Goal: Task Accomplishment & Management: Complete application form

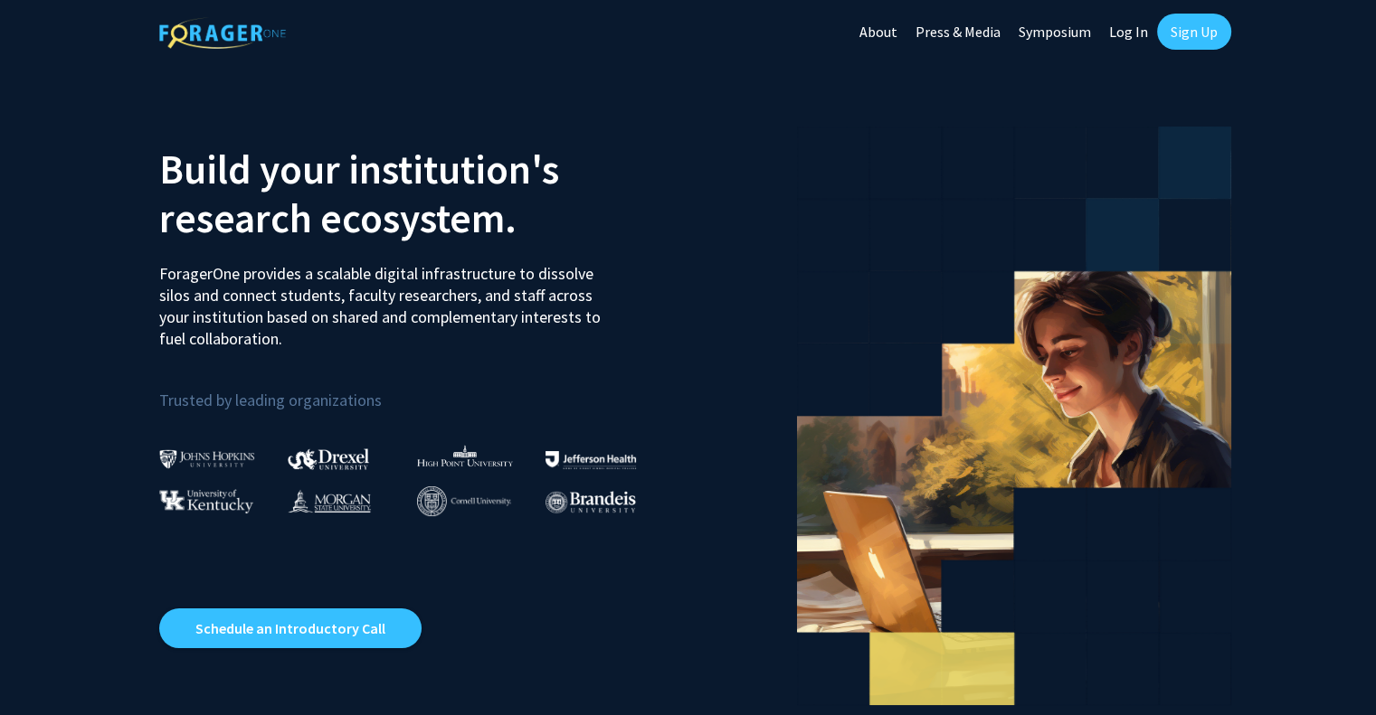
click at [1143, 30] on link "Log In" at bounding box center [1128, 31] width 57 height 63
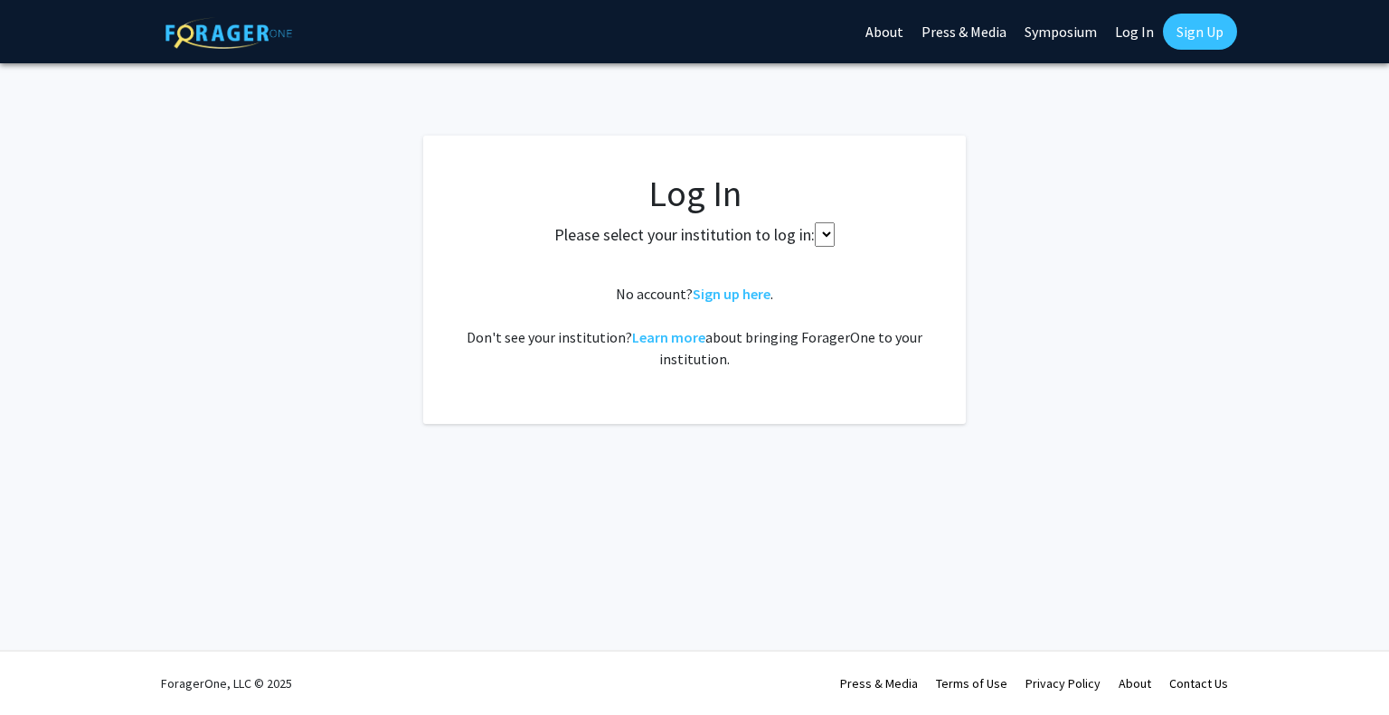
select select
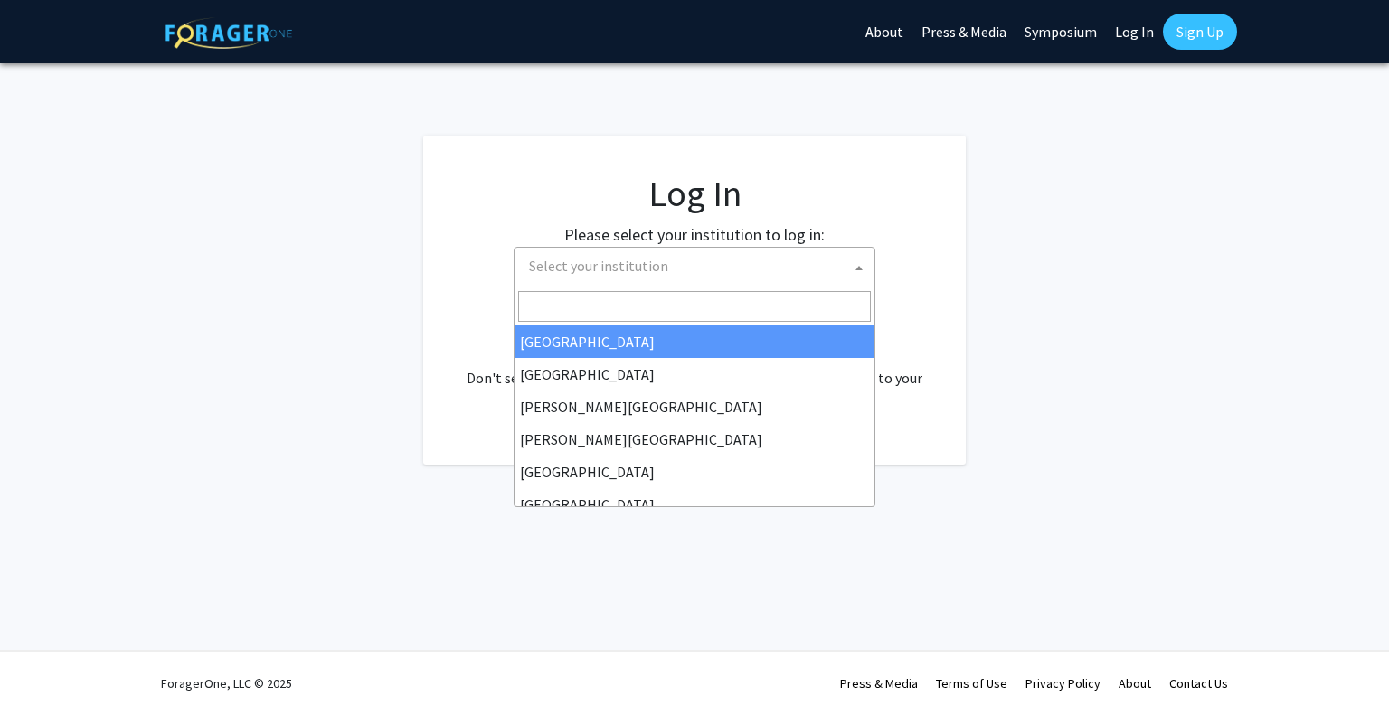
click at [823, 282] on span "Select your institution" at bounding box center [698, 266] width 353 height 37
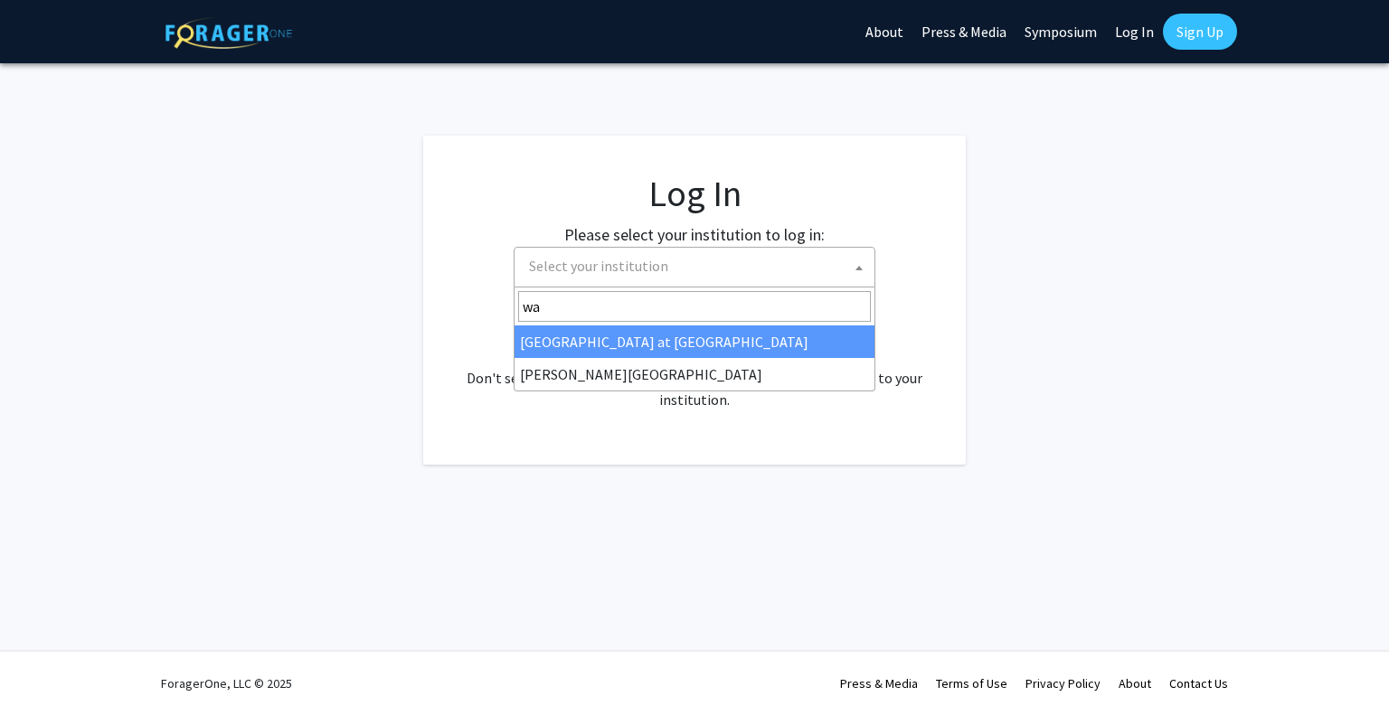
type input "way"
select select "21"
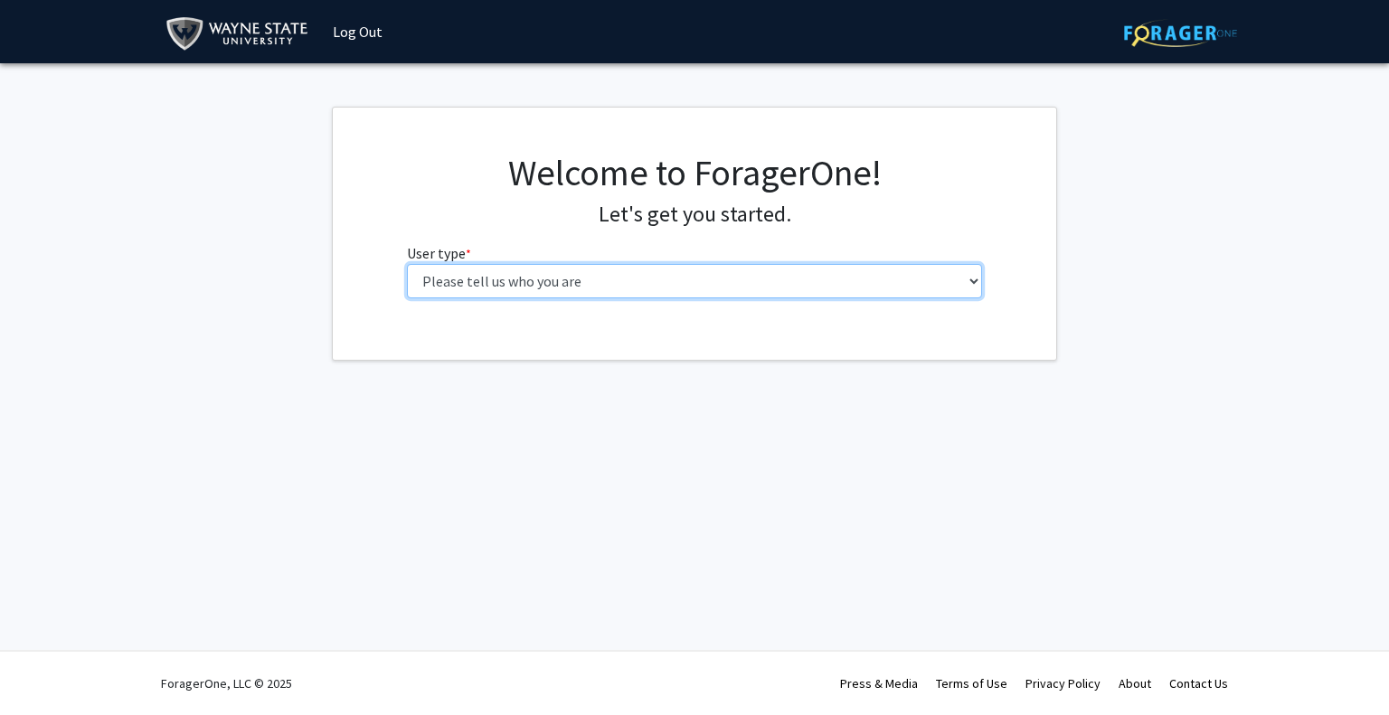
click at [525, 284] on select "Please tell us who you are Undergraduate Student Master's Student Doctoral Cand…" at bounding box center [695, 281] width 576 height 34
select select "1: undergrad"
click at [407, 264] on select "Please tell us who you are Undergraduate Student Master's Student Doctoral Cand…" at bounding box center [695, 281] width 576 height 34
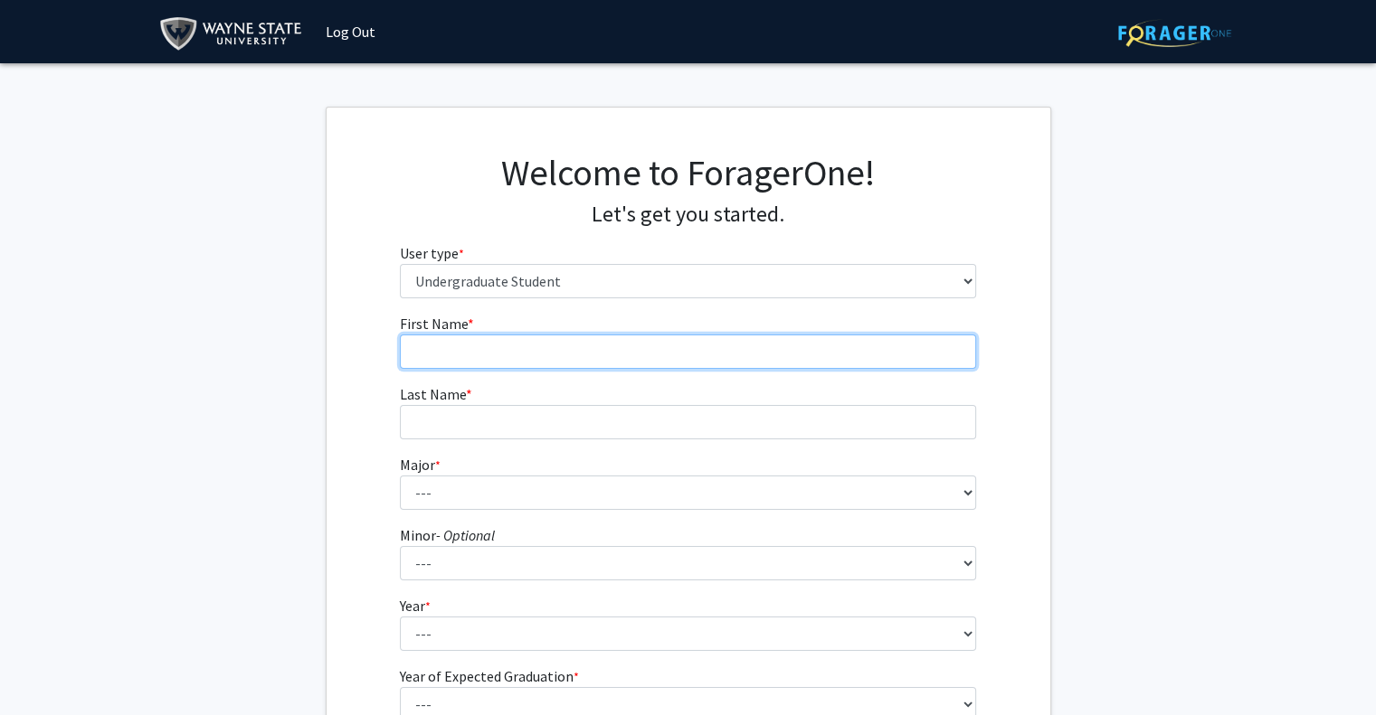
click at [591, 361] on input "First Name * required" at bounding box center [688, 352] width 576 height 34
type input "Harini"
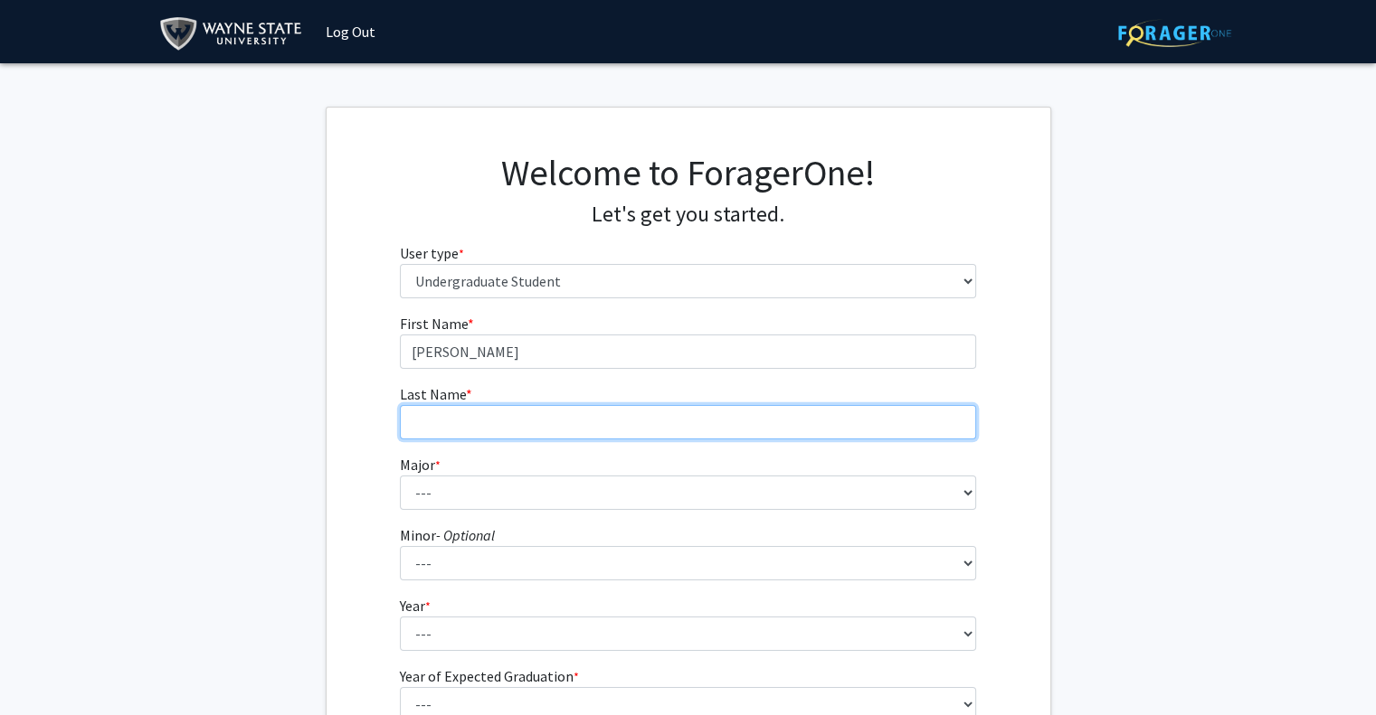
type input "Senthilkumar"
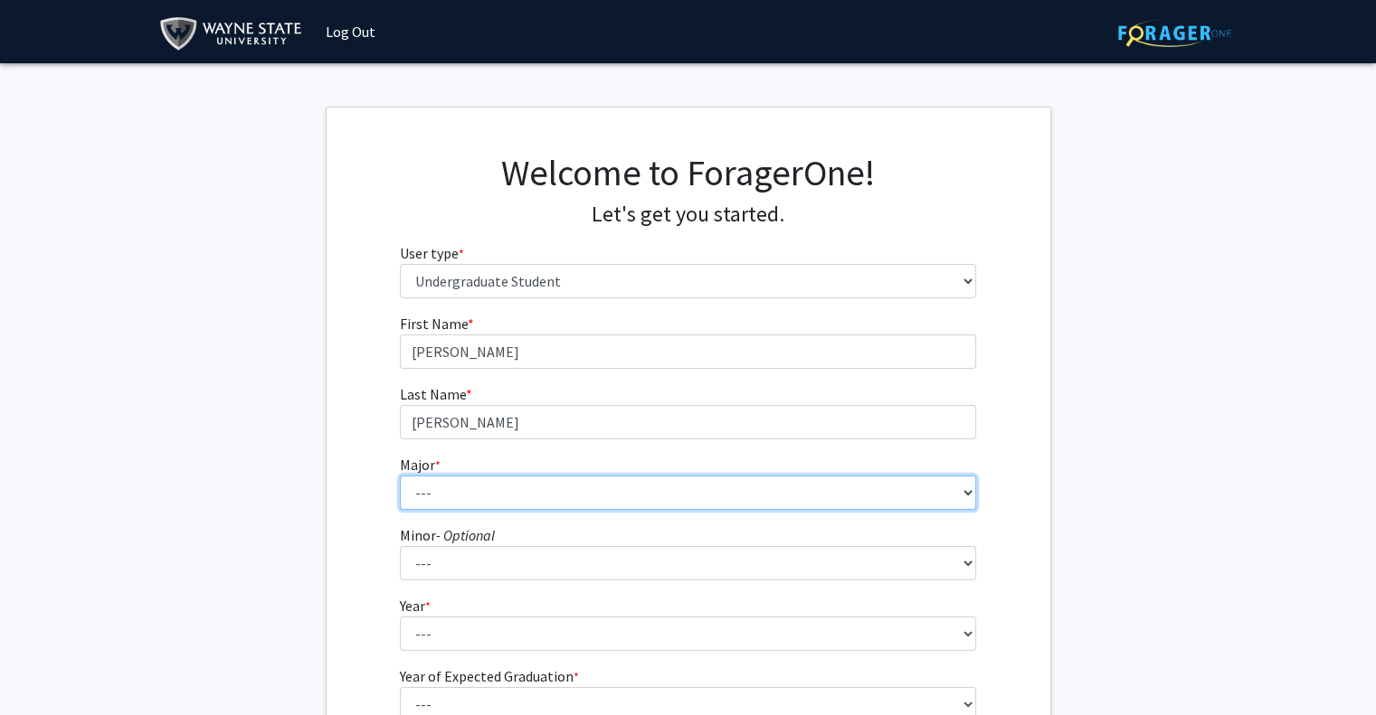
click at [543, 506] on select "--- Accounting African American Studies Anthropology Applied Behavior Analysis …" at bounding box center [688, 493] width 576 height 34
select select "31: 1811"
click at [400, 476] on select "--- Accounting African American Studies Anthropology Applied Behavior Analysis …" at bounding box center [688, 493] width 576 height 34
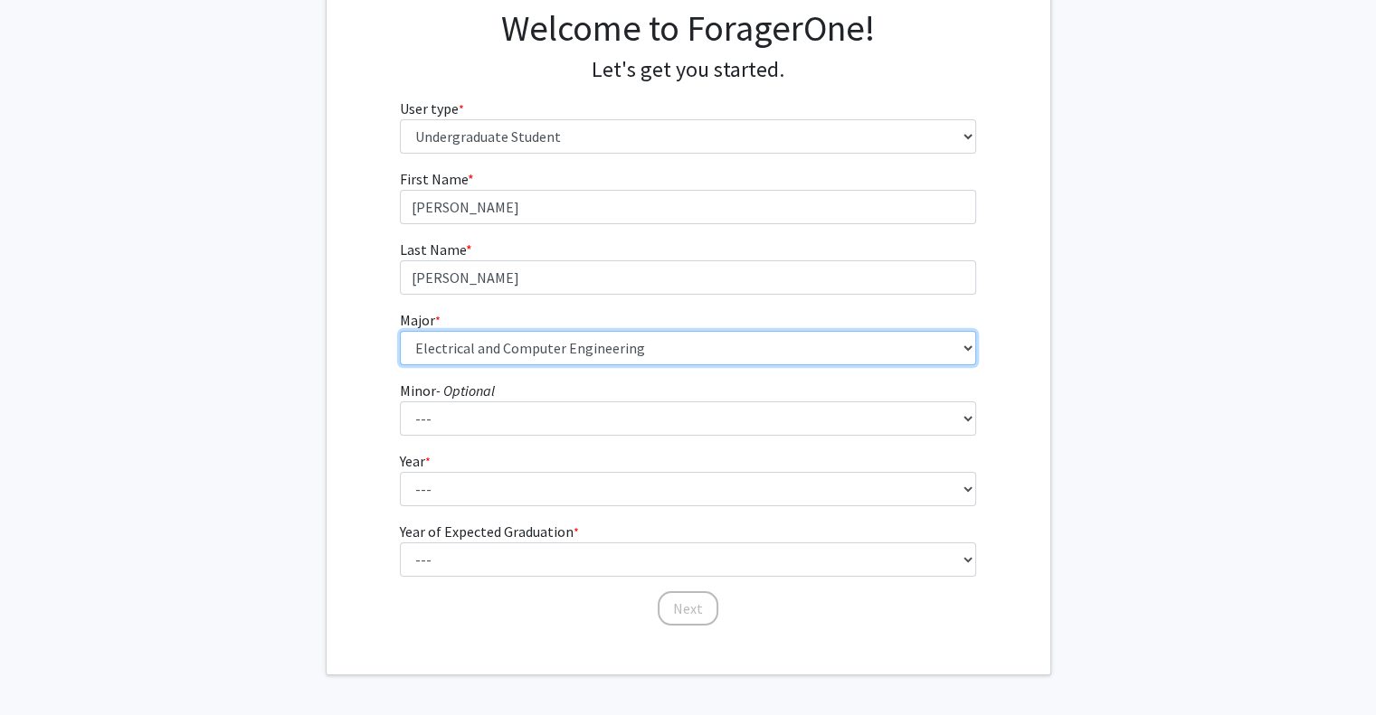
scroll to position [209, 0]
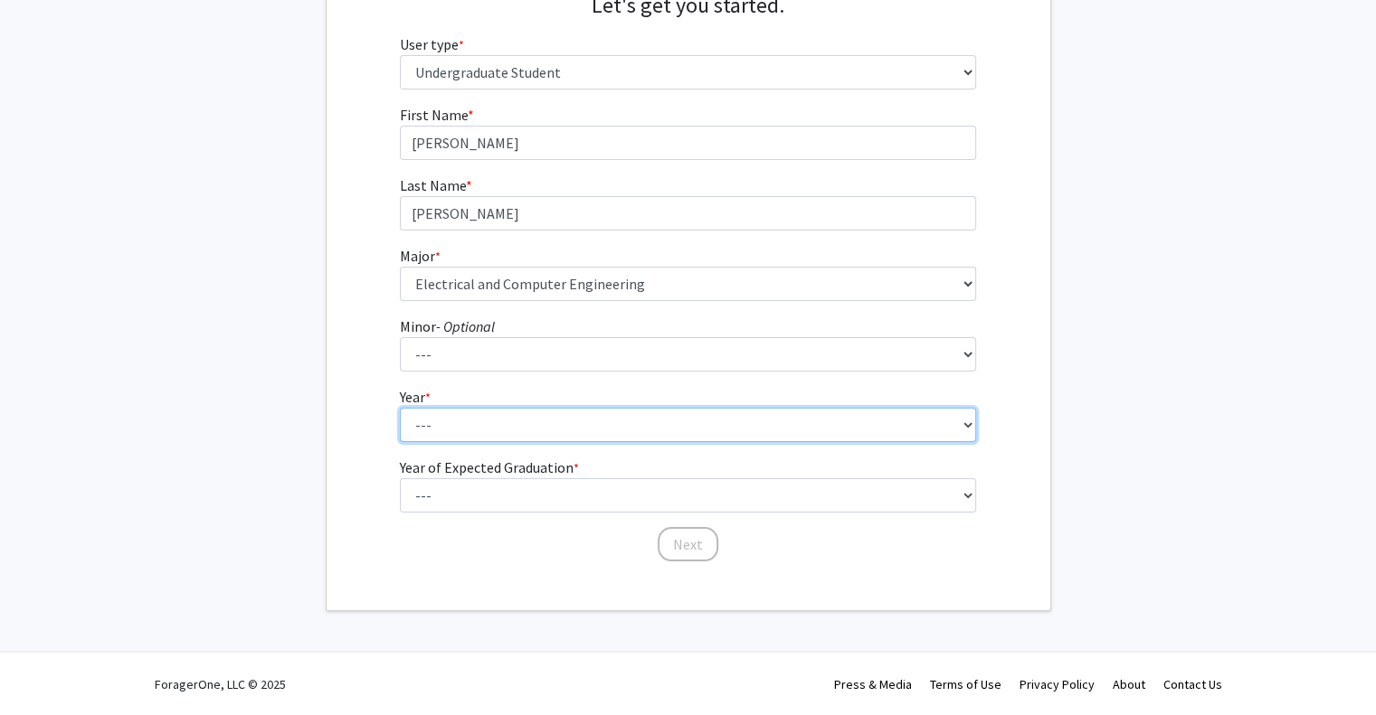
click at [525, 440] on select "--- First-year Sophomore Junior Senior Postbaccalaureate Certificate" at bounding box center [688, 425] width 576 height 34
select select "1: first-year"
click at [400, 408] on select "--- First-year Sophomore Junior Senior Postbaccalaureate Certificate" at bounding box center [688, 425] width 576 height 34
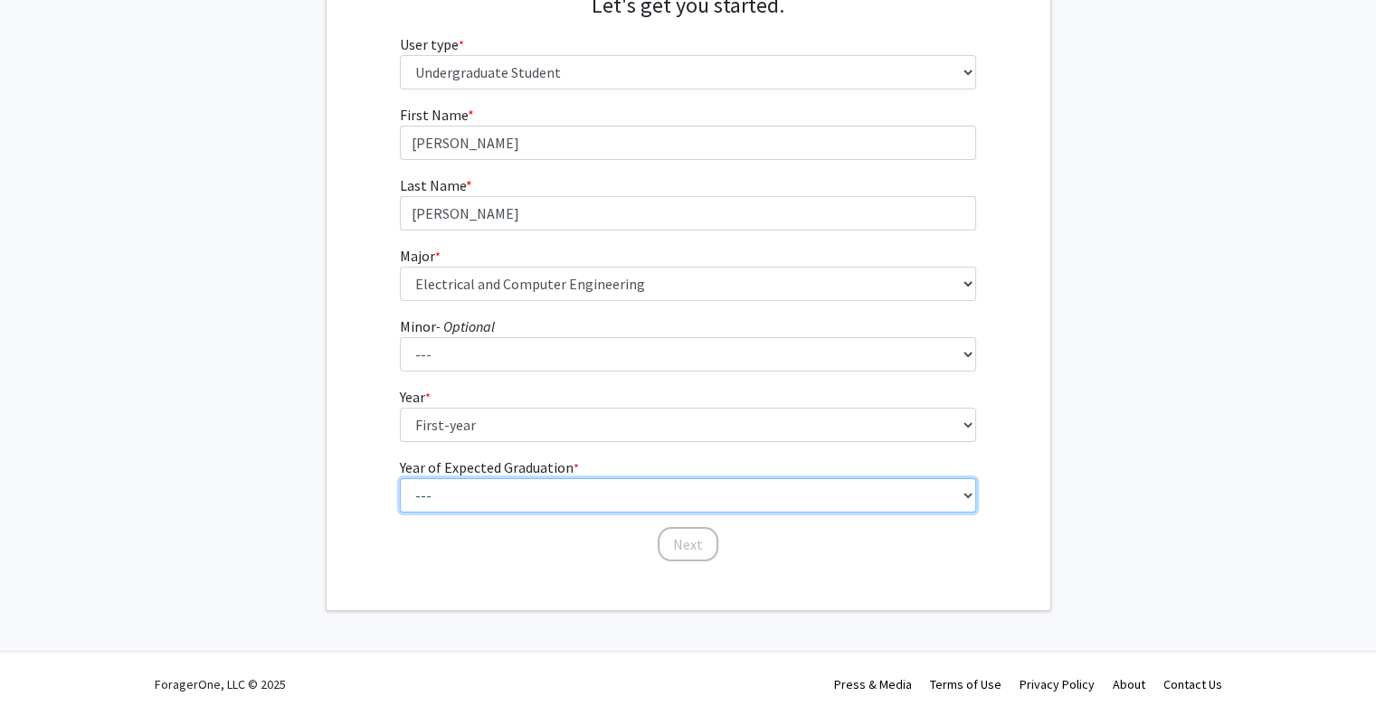
click at [507, 502] on select "--- 2025 2026 2027 2028 2029 2030 2031 2032 2033 2034" at bounding box center [688, 495] width 576 height 34
select select "5: 2029"
click at [400, 478] on select "--- 2025 2026 2027 2028 2029 2030 2031 2032 2033 2034" at bounding box center [688, 495] width 576 height 34
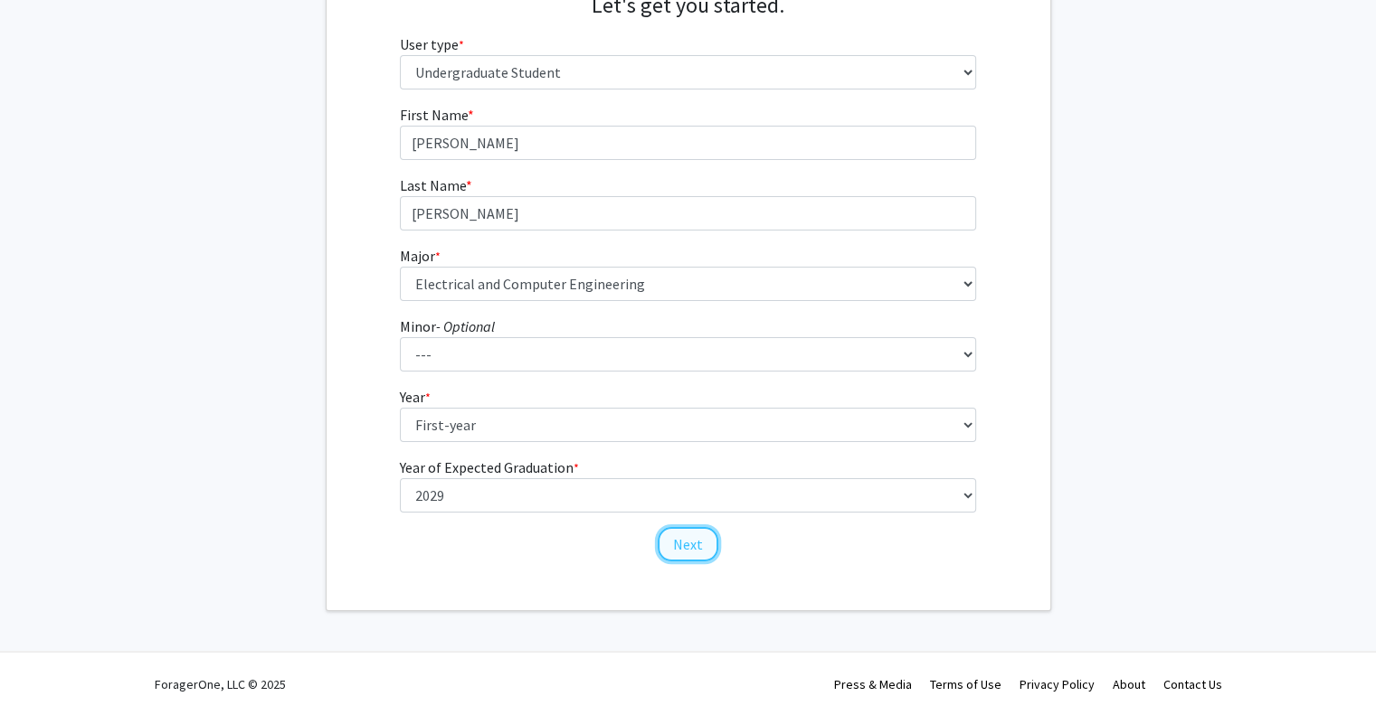
click at [700, 542] on button "Next" at bounding box center [688, 544] width 61 height 34
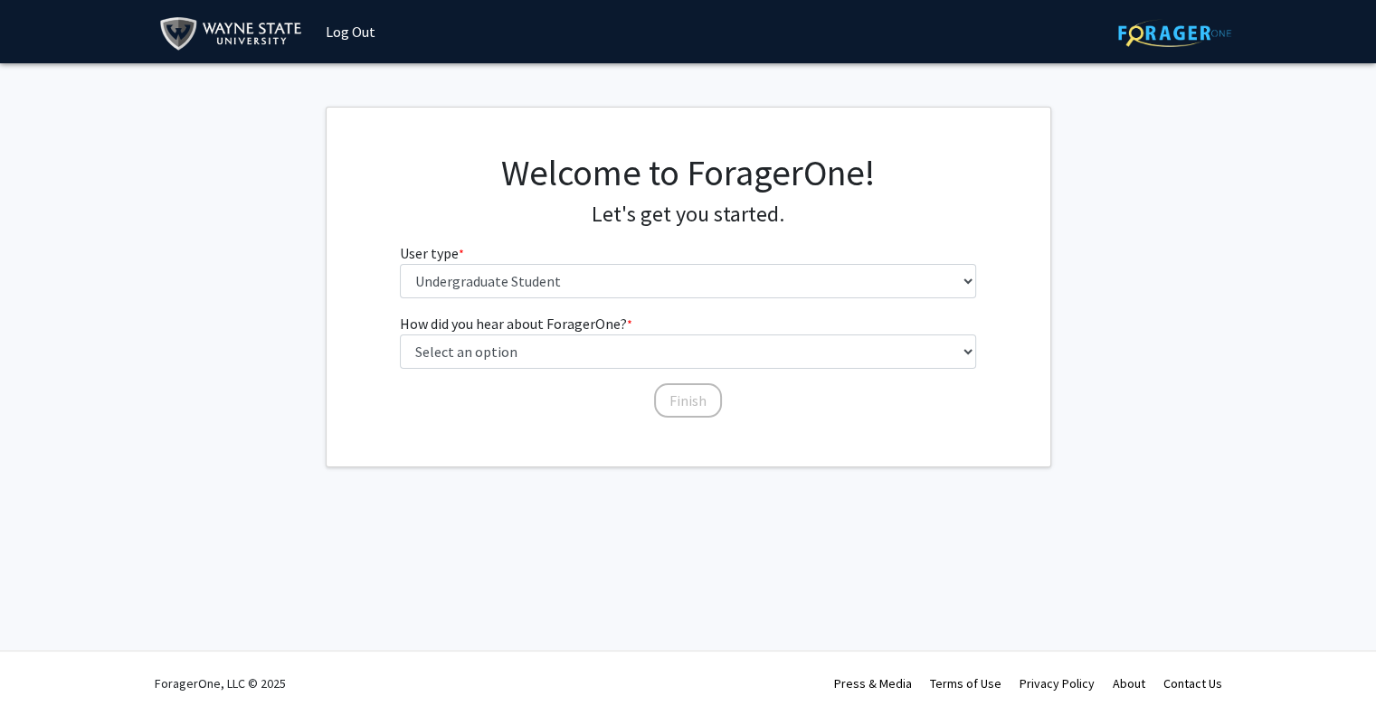
scroll to position [0, 0]
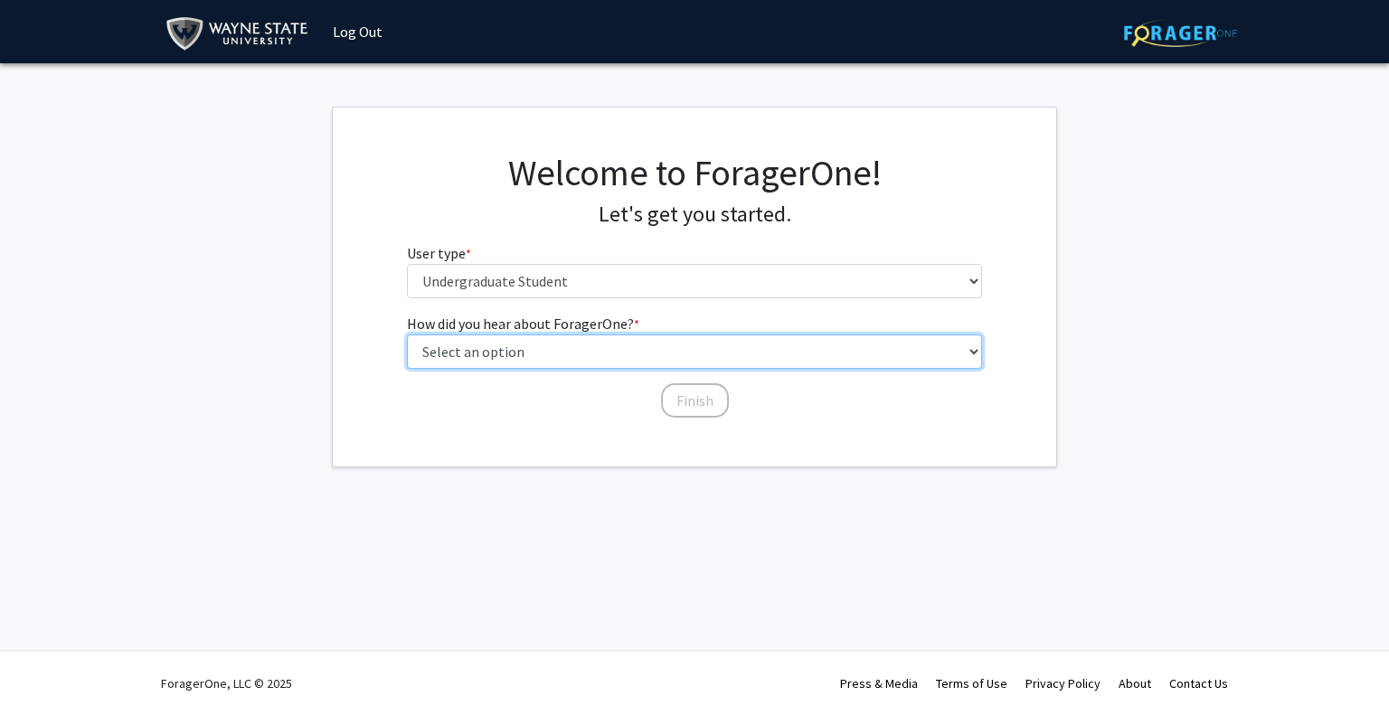
click at [506, 339] on select "Select an option Peer/student recommendation Faculty/staff recommendation Unive…" at bounding box center [695, 352] width 576 height 34
select select "2: faculty_recommendation"
click at [407, 335] on select "Select an option Peer/student recommendation Faculty/staff recommendation Unive…" at bounding box center [695, 352] width 576 height 34
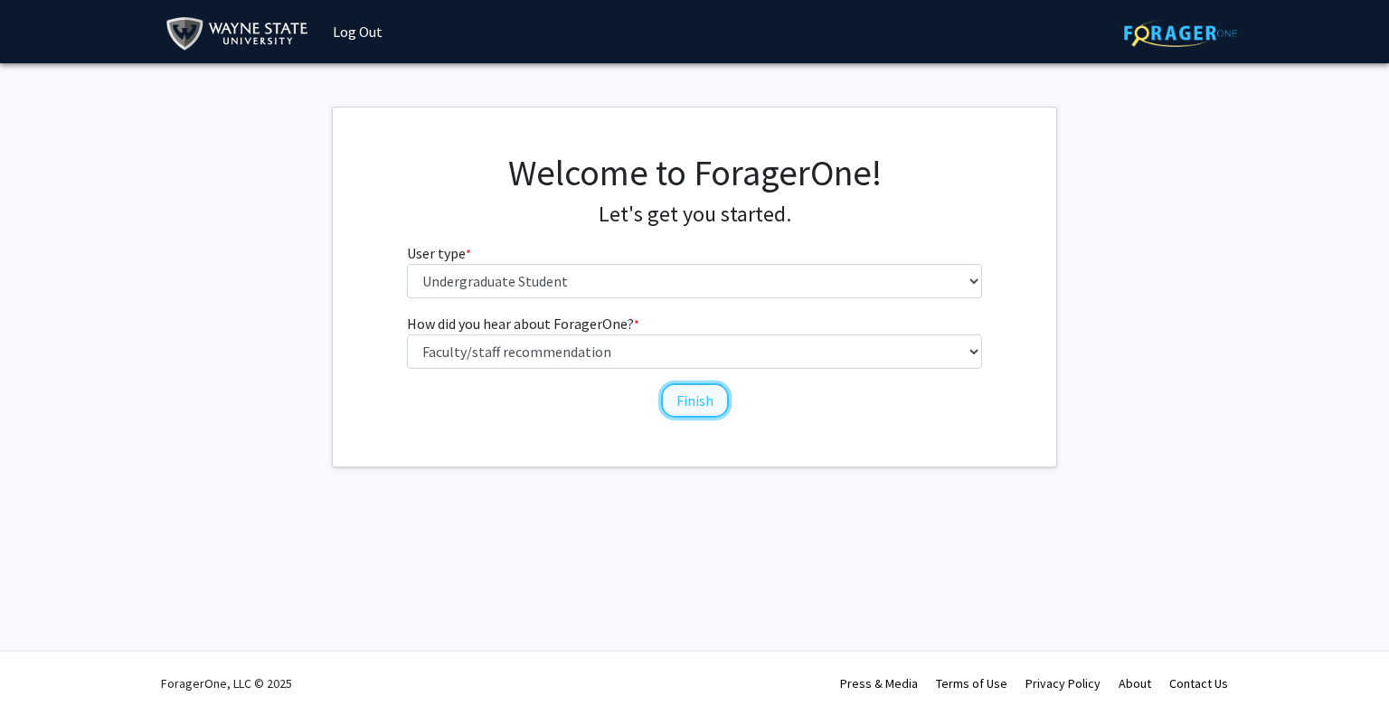
click at [677, 401] on button "Finish" at bounding box center [695, 400] width 68 height 34
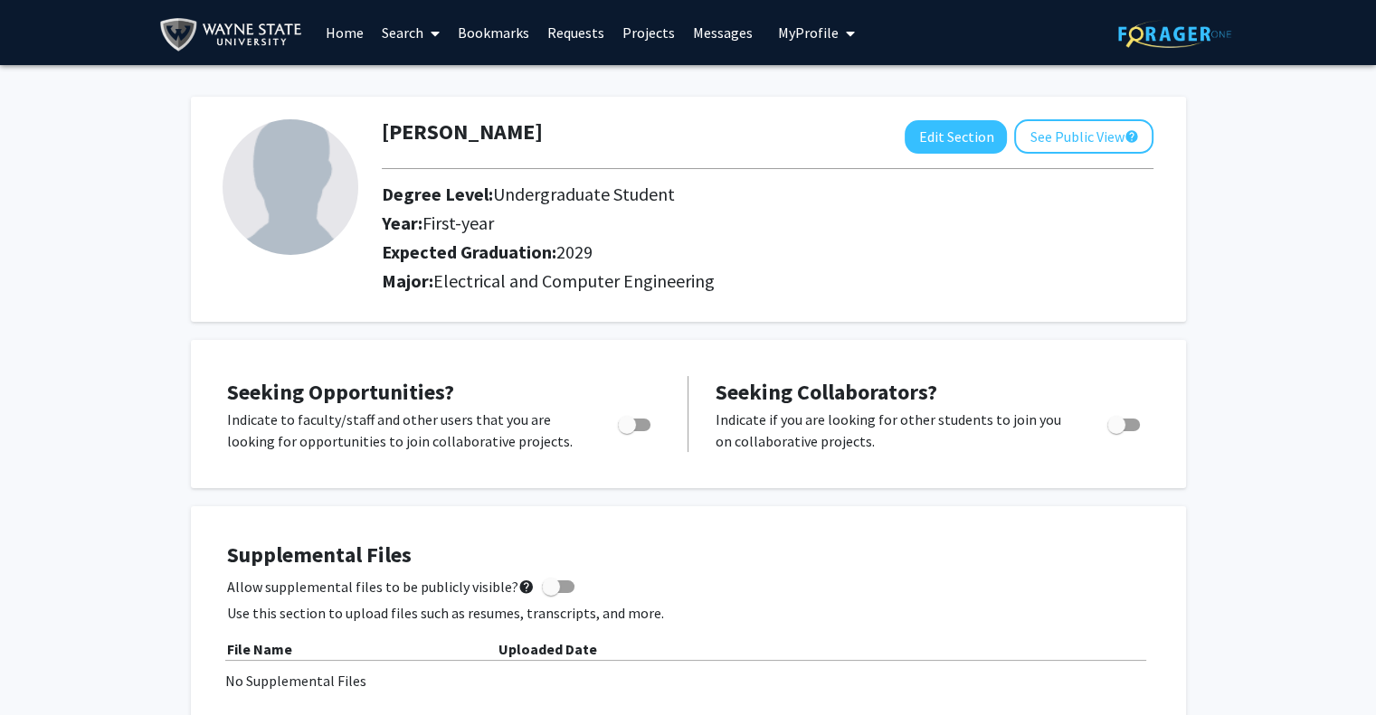
click at [342, 35] on link "Home" at bounding box center [345, 32] width 56 height 63
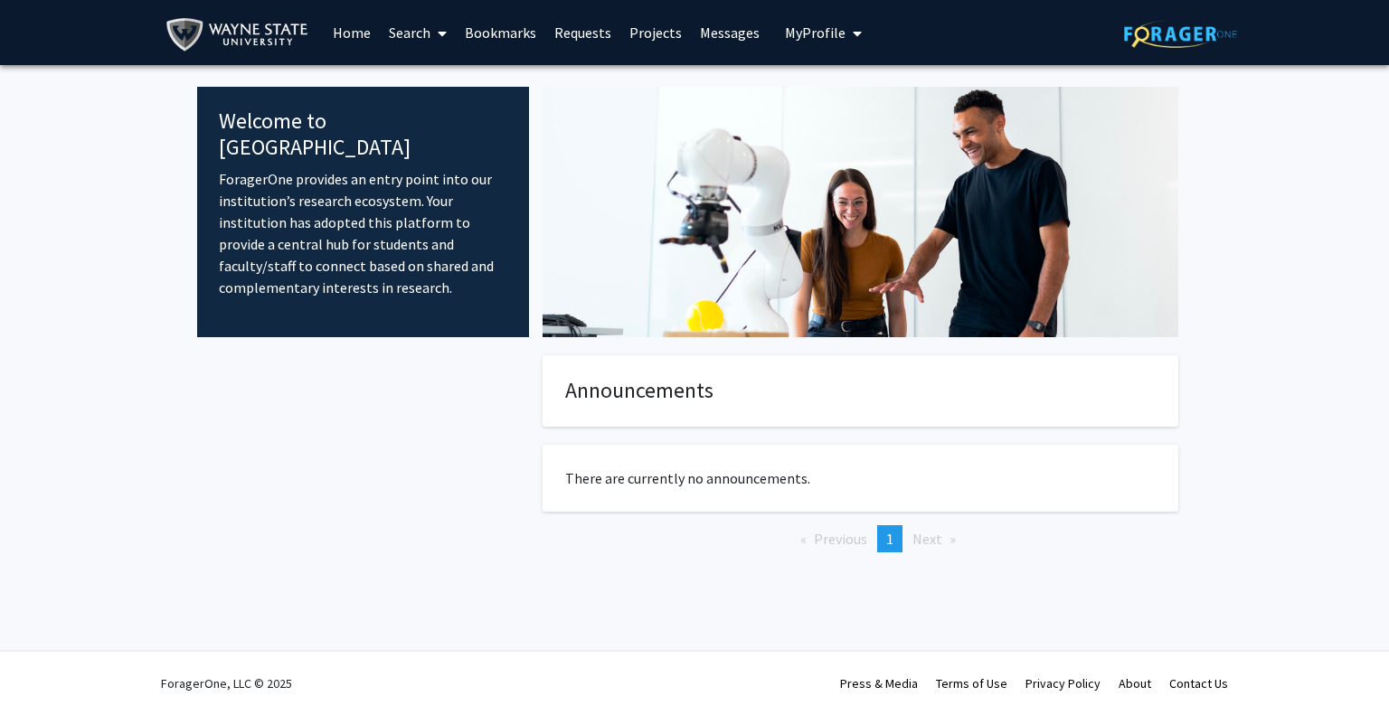
click at [426, 43] on link "Search" at bounding box center [418, 32] width 76 height 63
click at [480, 81] on span "Faculty/Staff" at bounding box center [446, 83] width 133 height 36
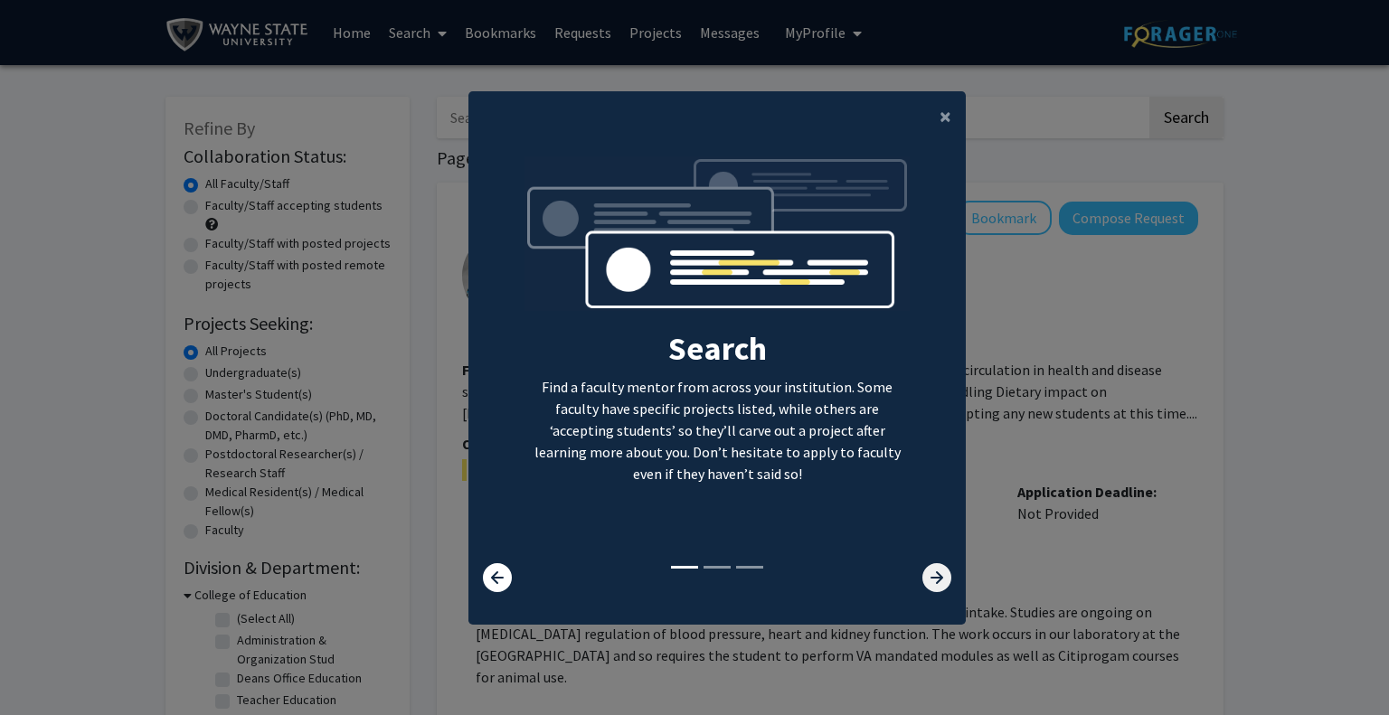
click at [925, 579] on icon at bounding box center [937, 577] width 29 height 29
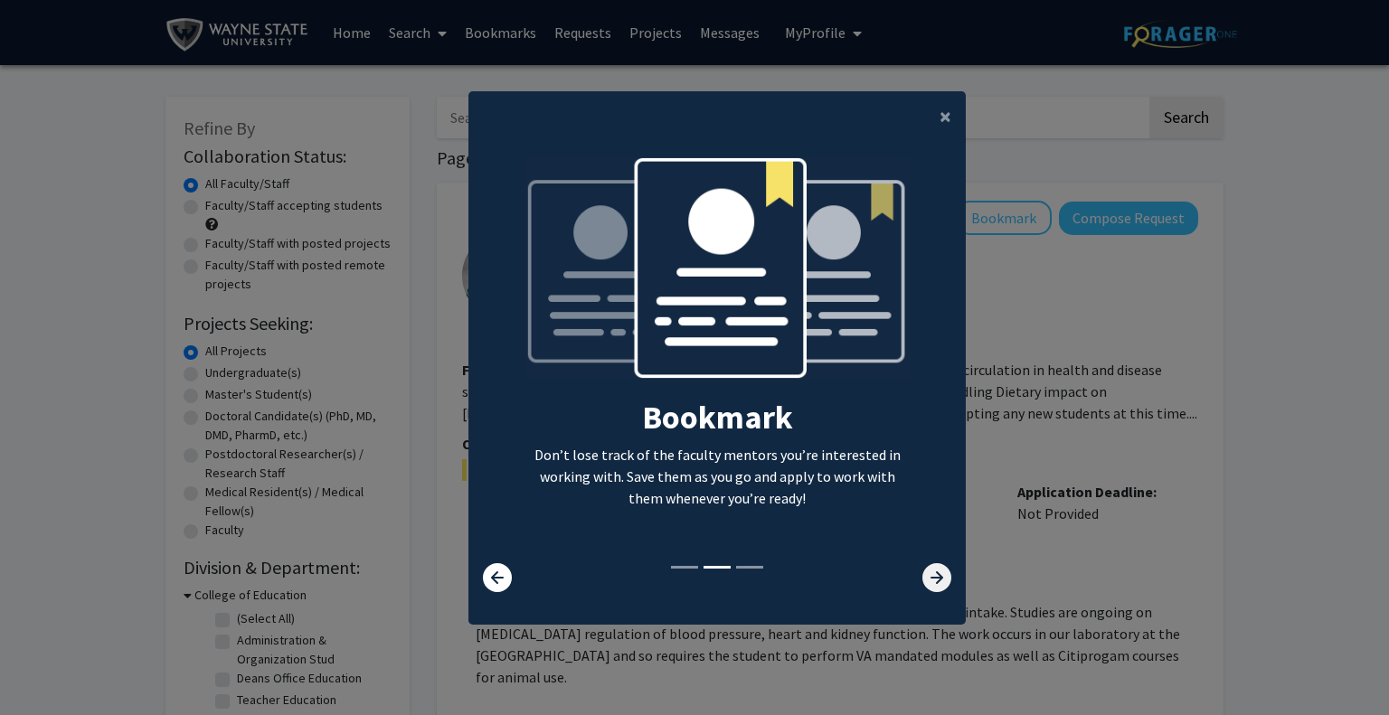
click at [925, 579] on icon at bounding box center [937, 577] width 29 height 29
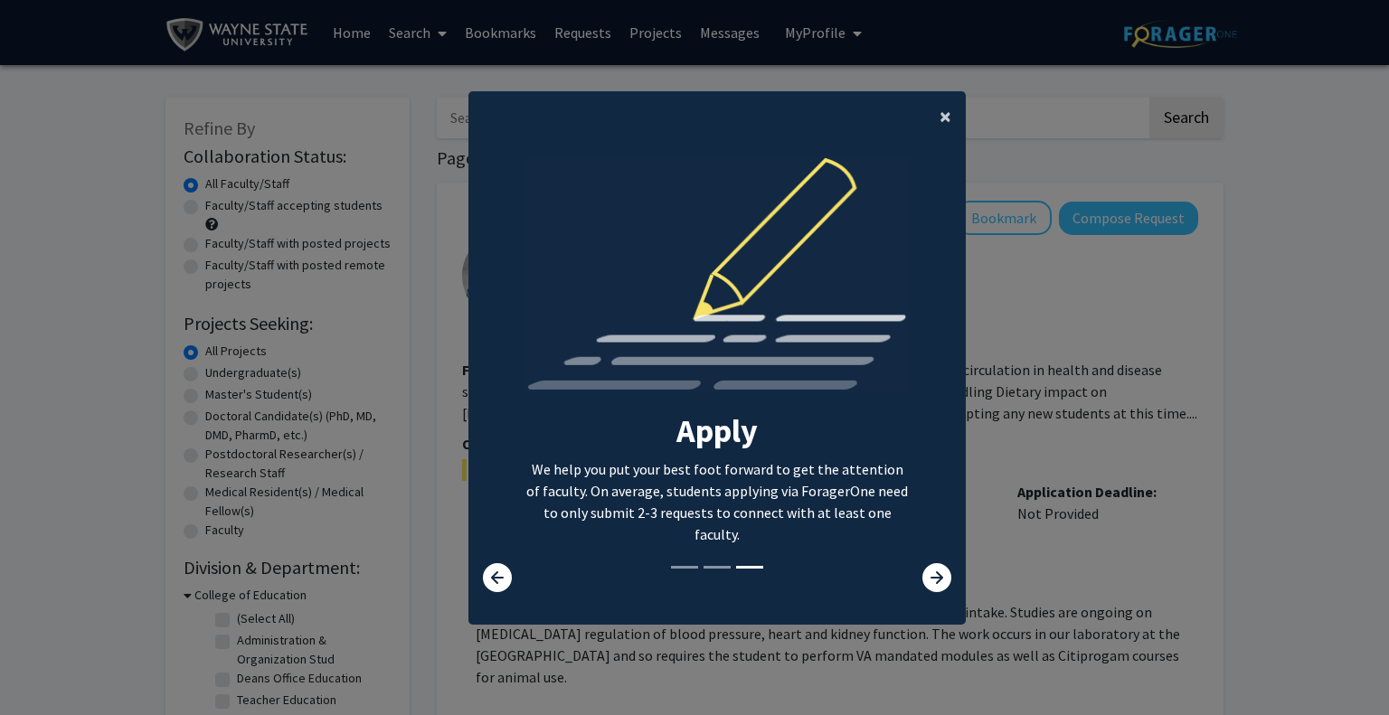
click at [940, 118] on span "×" at bounding box center [946, 116] width 12 height 28
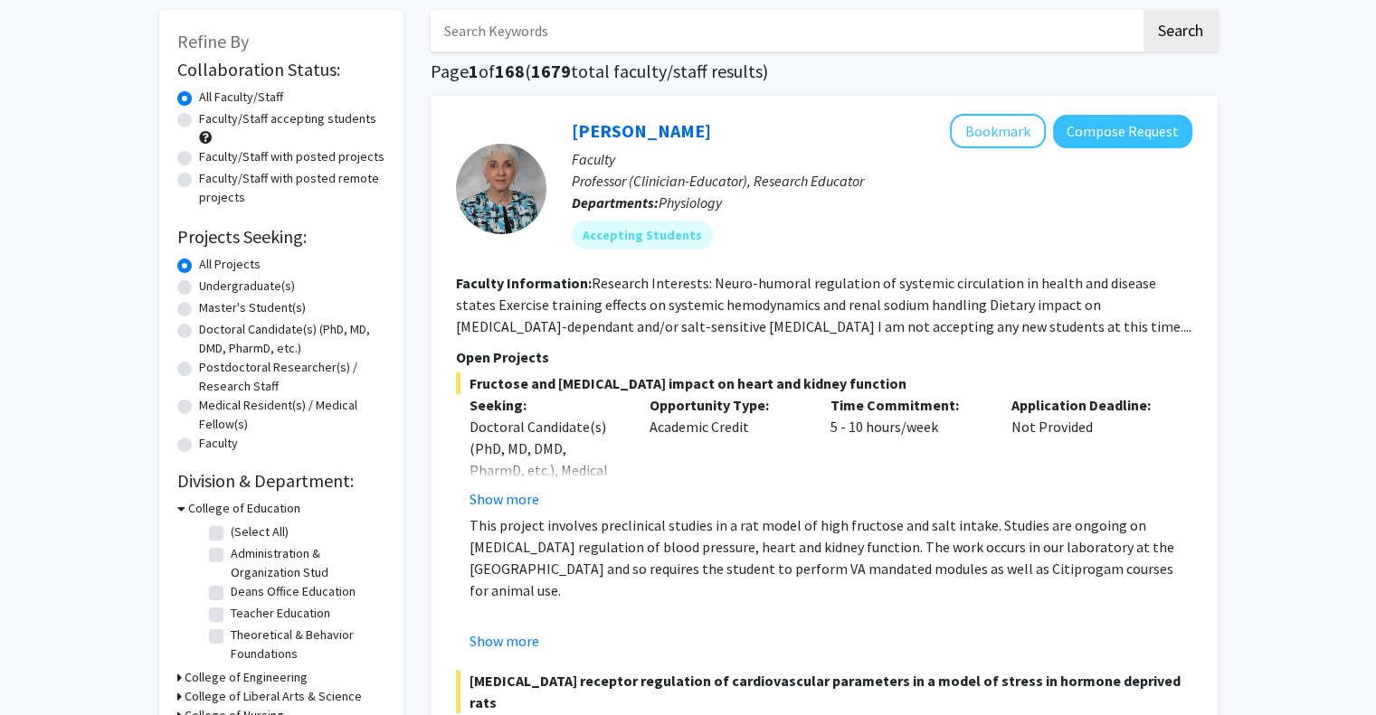
scroll to position [87, 0]
